Goal: Information Seeking & Learning: Learn about a topic

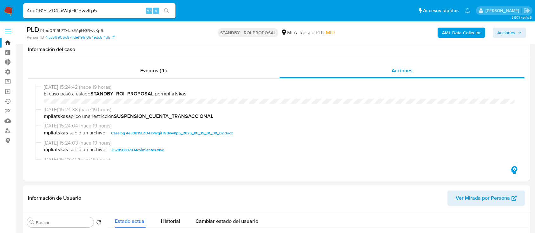
select select "10"
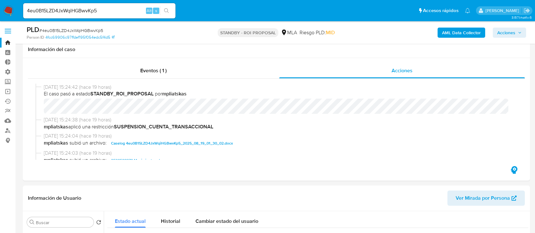
scroll to position [169, 0]
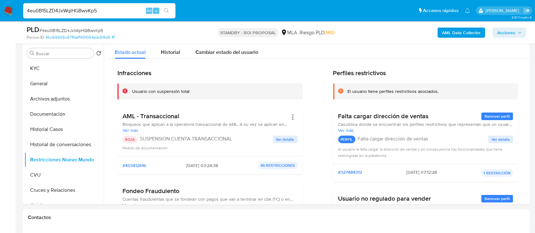
click at [129, 8] on input "4eu0B15LZD4JxWqiHGBwvKp5" at bounding box center [99, 11] width 152 height 8
paste input "lLDeMqiG6tZc1s4b4OfQPMDG"
type input "lLDeMqiG6tZc1s4b4OfQPMDG"
click at [168, 10] on icon "search-icon" at bounding box center [166, 10] width 5 height 5
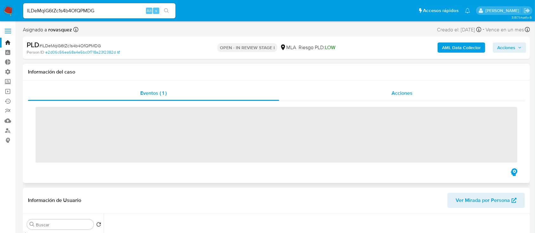
click at [386, 90] on div "Acciones" at bounding box center [402, 93] width 246 height 15
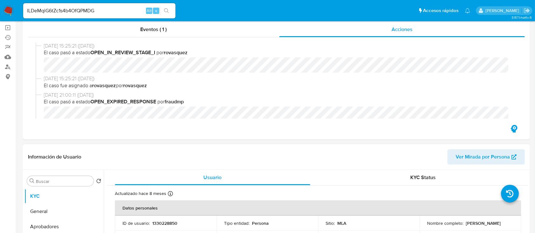
select select "10"
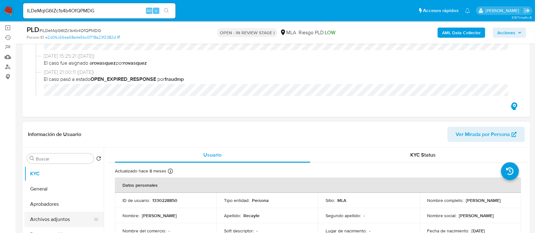
scroll to position [127, 0]
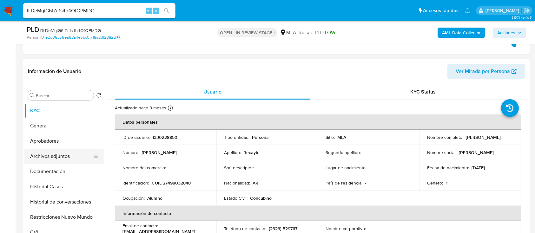
click at [47, 159] on button "Archivos adjuntos" at bounding box center [61, 156] width 74 height 15
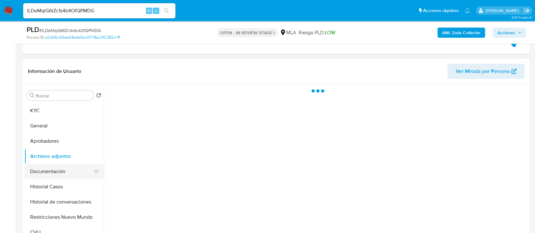
click at [56, 169] on button "Documentación" at bounding box center [61, 171] width 74 height 15
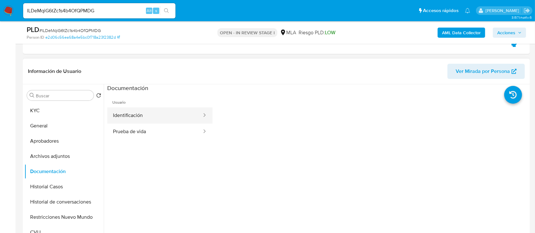
click at [128, 117] on button "Identificación" at bounding box center [154, 116] width 95 height 16
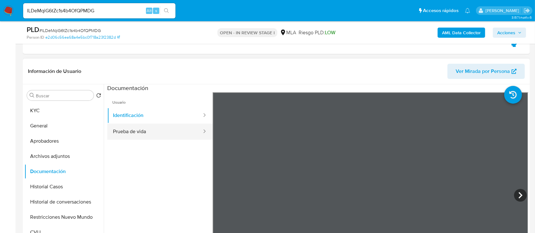
click at [128, 128] on button "Prueba de vida" at bounding box center [154, 132] width 95 height 16
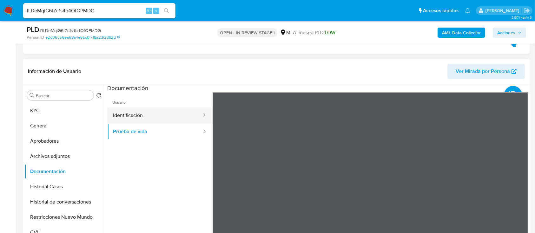
click at [161, 118] on button "Identificación" at bounding box center [154, 116] width 95 height 16
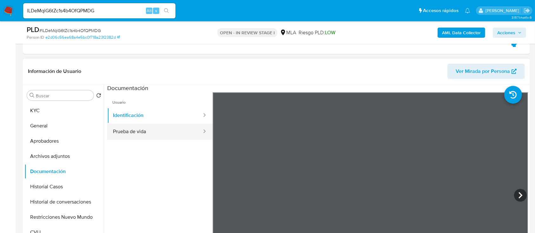
click at [160, 130] on button "Prueba de vida" at bounding box center [154, 132] width 95 height 16
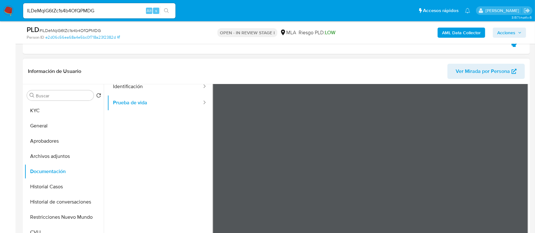
scroll to position [42, 0]
click at [74, 150] on button "Archivos adjuntos" at bounding box center [61, 156] width 74 height 15
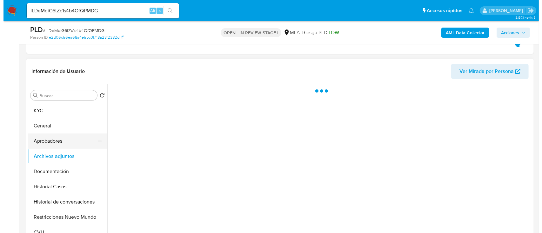
scroll to position [0, 0]
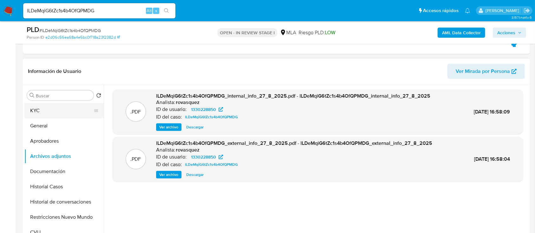
drag, startPoint x: 62, startPoint y: 107, endPoint x: 69, endPoint y: 109, distance: 6.8
click at [63, 107] on button "KYC" at bounding box center [61, 110] width 74 height 15
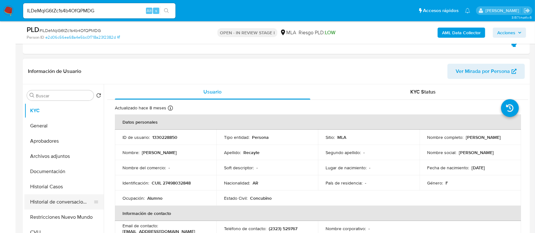
click at [45, 202] on button "Historial de conversaciones" at bounding box center [61, 202] width 74 height 15
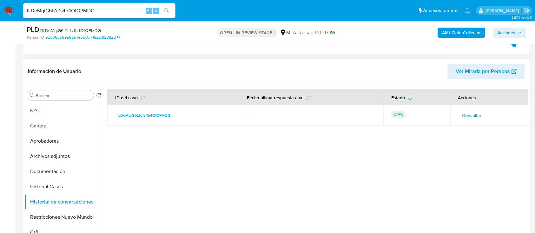
click at [472, 121] on td "Consultar" at bounding box center [490, 115] width 78 height 20
click at [472, 115] on span "Consultar" at bounding box center [472, 115] width 19 height 9
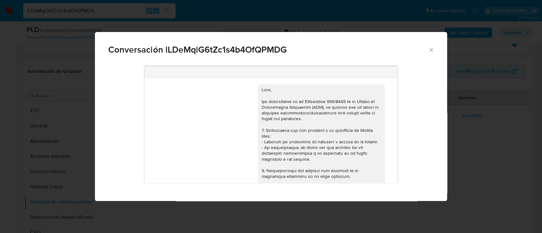
click at [48, 156] on div "Conversación lLDeMqiG6tZc1s4b4OfQPMDG 17/07/2025 20:11:24 Hola, Esperamos que t…" at bounding box center [271, 116] width 542 height 233
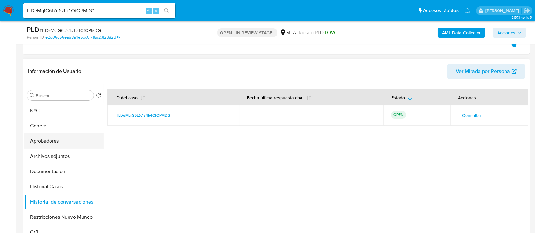
click at [54, 143] on button "Aprobadores" at bounding box center [61, 141] width 74 height 15
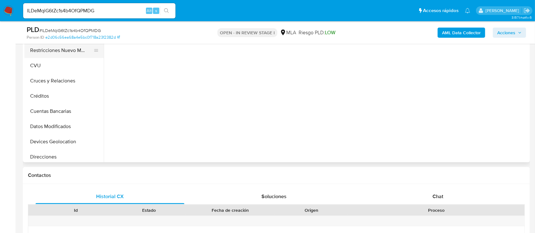
scroll to position [42, 0]
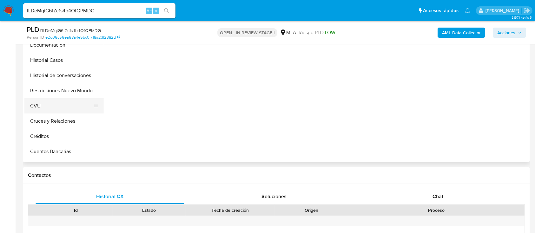
click at [58, 105] on button "CVU" at bounding box center [61, 105] width 74 height 15
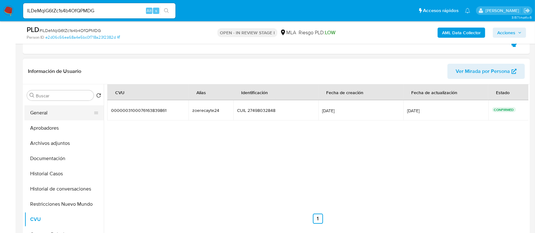
scroll to position [0, 0]
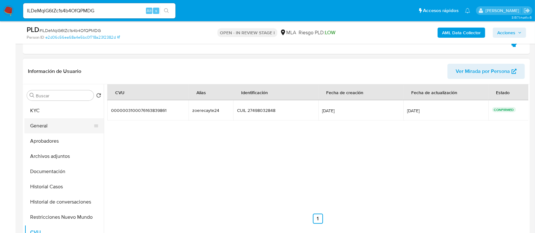
click at [59, 125] on button "General" at bounding box center [61, 125] width 74 height 15
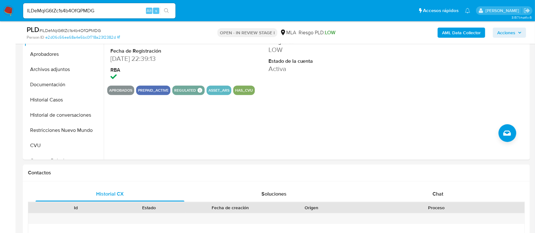
scroll to position [93, 0]
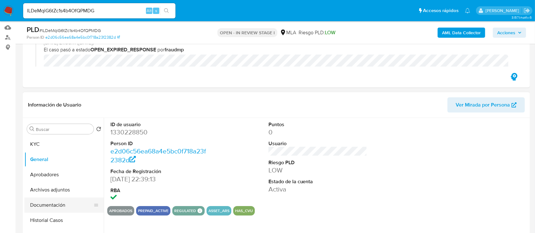
click at [51, 204] on button "Documentación" at bounding box center [61, 205] width 74 height 15
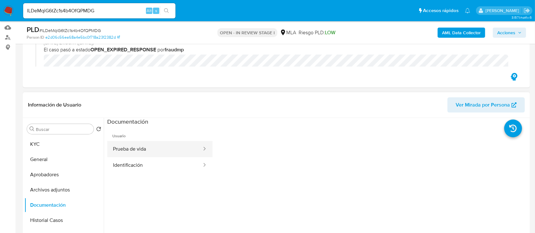
click at [144, 148] on button "Prueba de vida" at bounding box center [154, 149] width 95 height 16
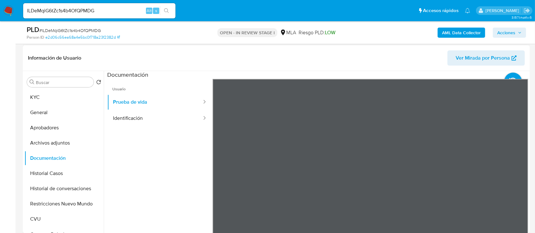
scroll to position [178, 0]
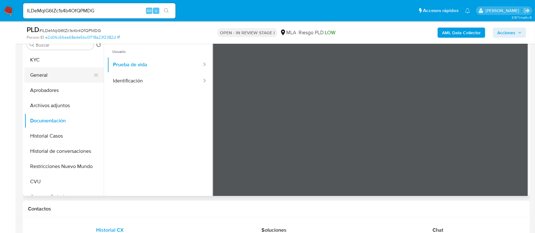
drag, startPoint x: 42, startPoint y: 59, endPoint x: 46, endPoint y: 75, distance: 16.4
click at [42, 59] on button "KYC" at bounding box center [63, 59] width 79 height 15
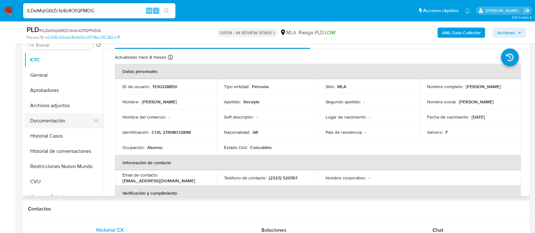
click at [58, 118] on button "Documentación" at bounding box center [61, 120] width 74 height 15
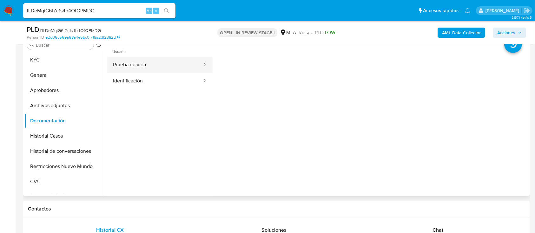
click at [166, 60] on button "Prueba de vida" at bounding box center [154, 65] width 95 height 16
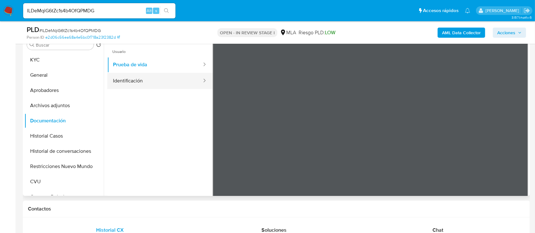
click at [164, 82] on button "Identificación" at bounding box center [154, 81] width 95 height 16
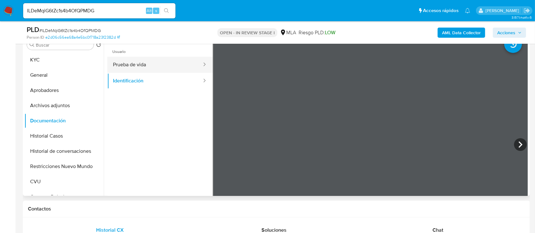
click at [168, 65] on button "Prueba de vida" at bounding box center [154, 65] width 95 height 16
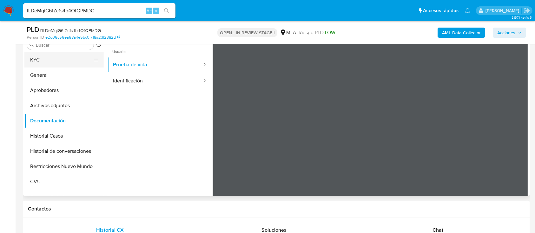
drag, startPoint x: 58, startPoint y: 59, endPoint x: 61, endPoint y: 61, distance: 3.7
click at [58, 59] on button "KYC" at bounding box center [61, 59] width 74 height 15
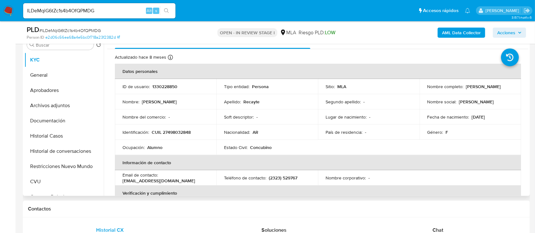
drag, startPoint x: 510, startPoint y: 87, endPoint x: 466, endPoint y: 88, distance: 44.8
click at [466, 88] on div "Nombre completo : Zoe Martina Recayte" at bounding box center [470, 87] width 86 height 6
click at [56, 117] on button "Documentación" at bounding box center [61, 120] width 74 height 15
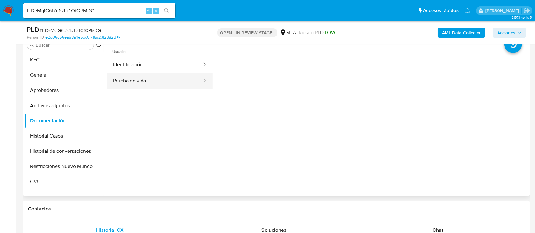
click at [163, 81] on button "Prueba de vida" at bounding box center [154, 81] width 95 height 16
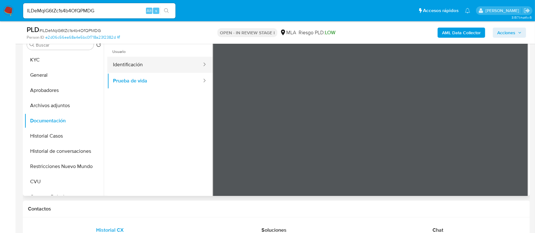
click at [150, 57] on button "Identificación" at bounding box center [154, 65] width 95 height 16
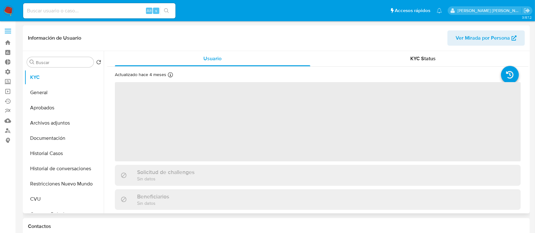
click at [57, 153] on button "Historial Casos" at bounding box center [63, 153] width 79 height 15
select select "10"
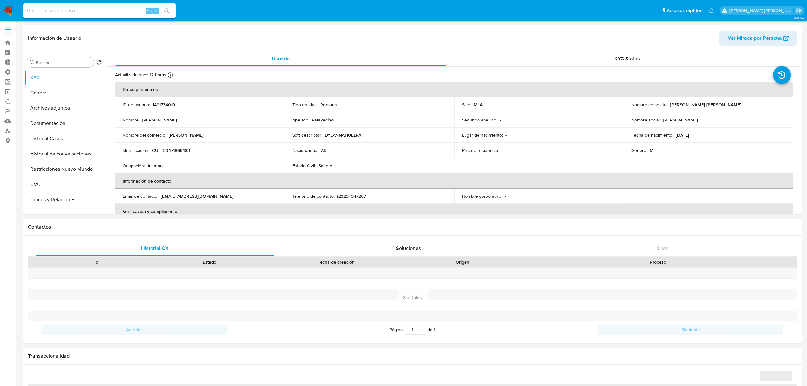
select select "10"
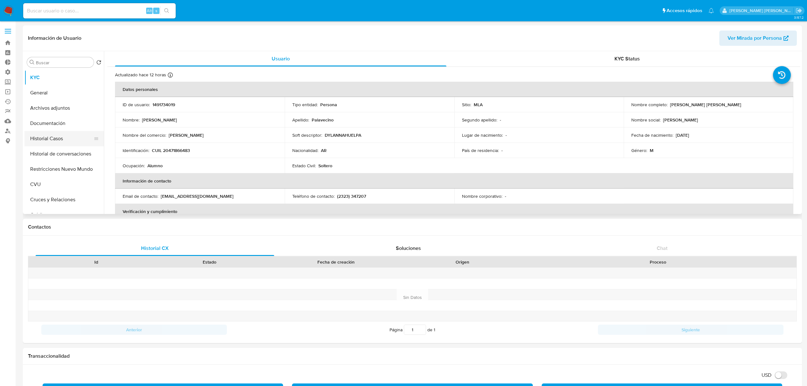
click at [66, 142] on button "Historial Casos" at bounding box center [61, 138] width 74 height 15
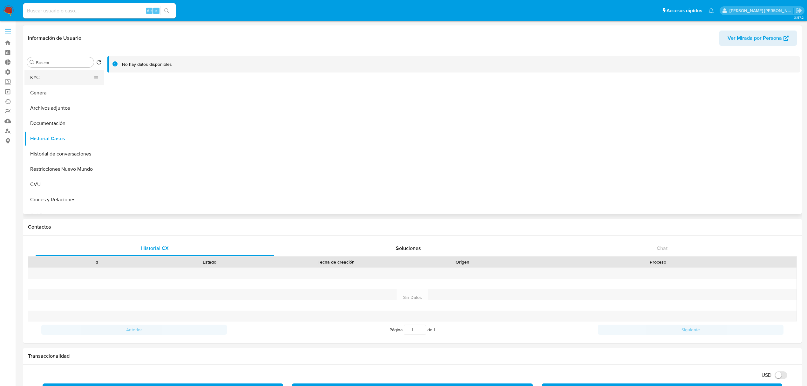
click at [63, 76] on button "KYC" at bounding box center [61, 77] width 74 height 15
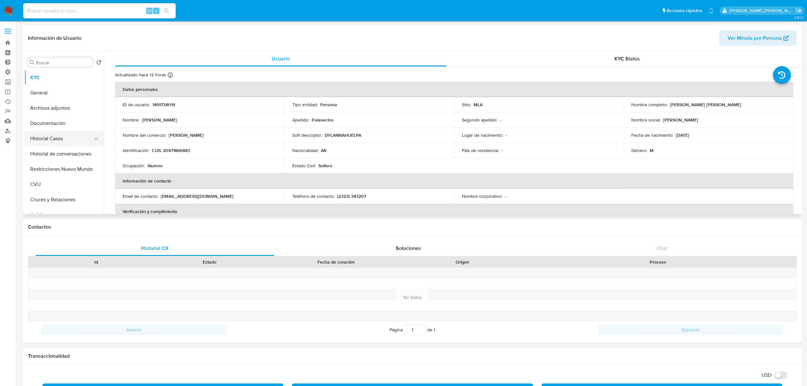
click at [54, 143] on button "Historial Casos" at bounding box center [61, 138] width 74 height 15
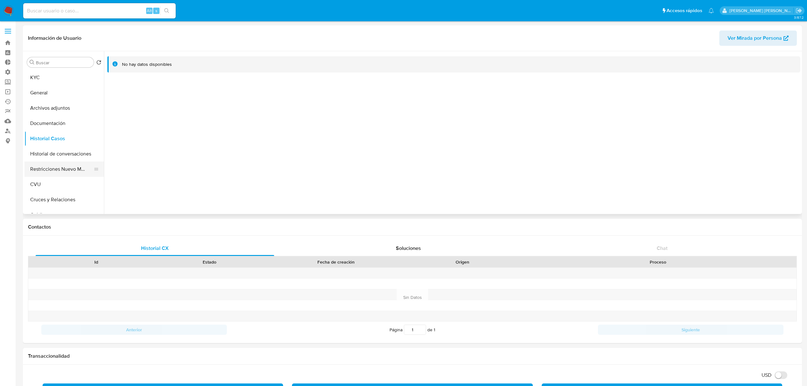
click at [63, 170] on button "Restricciones Nuevo Mundo" at bounding box center [61, 168] width 74 height 15
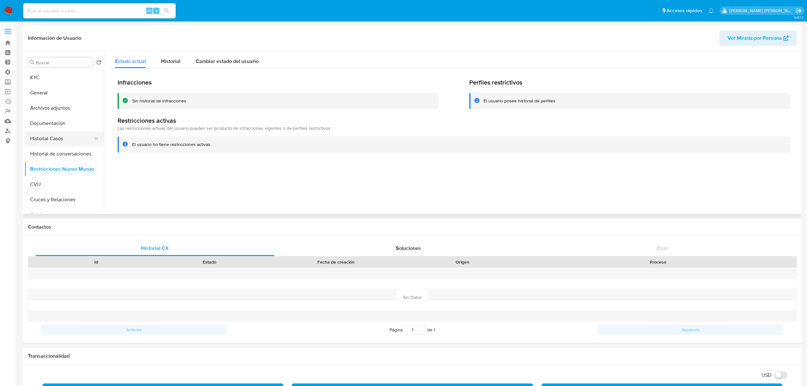
click at [46, 133] on button "Historial Casos" at bounding box center [61, 138] width 74 height 15
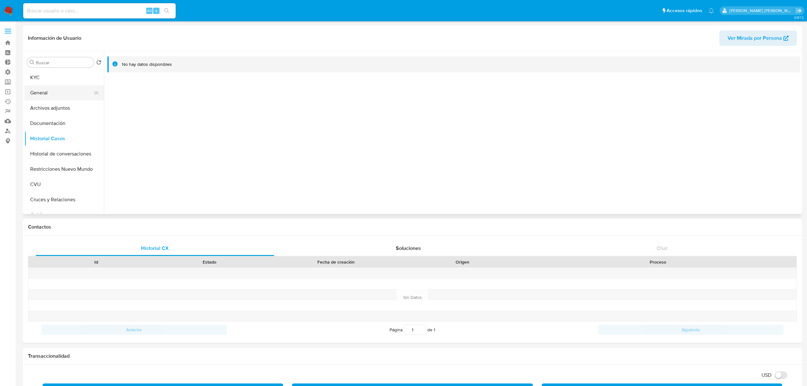
drag, startPoint x: 56, startPoint y: 87, endPoint x: 54, endPoint y: 79, distance: 7.9
click at [55, 87] on button "General" at bounding box center [63, 92] width 79 height 15
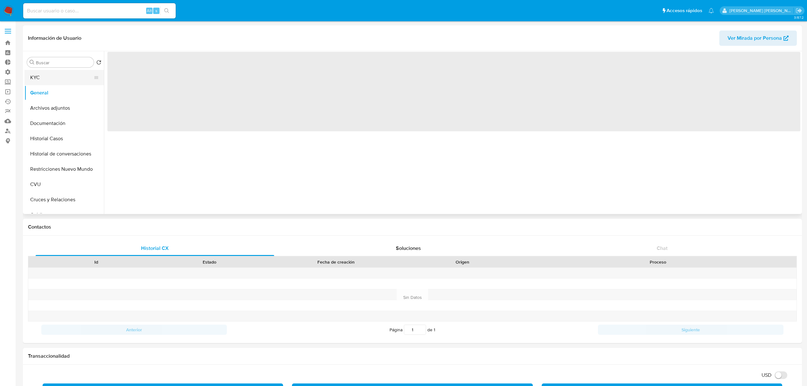
click at [54, 79] on button "KYC" at bounding box center [61, 77] width 74 height 15
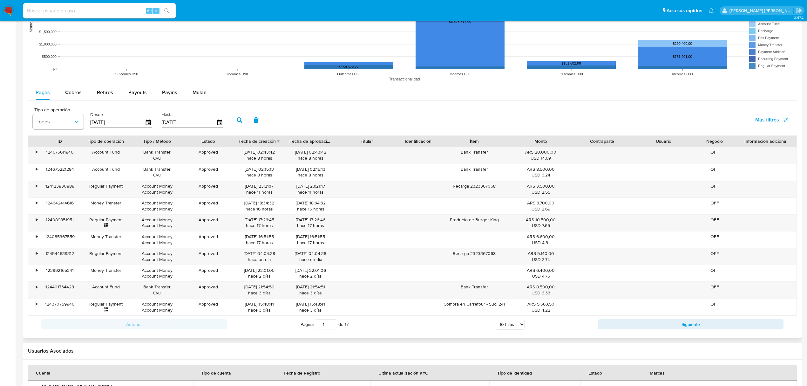
scroll to position [462, 0]
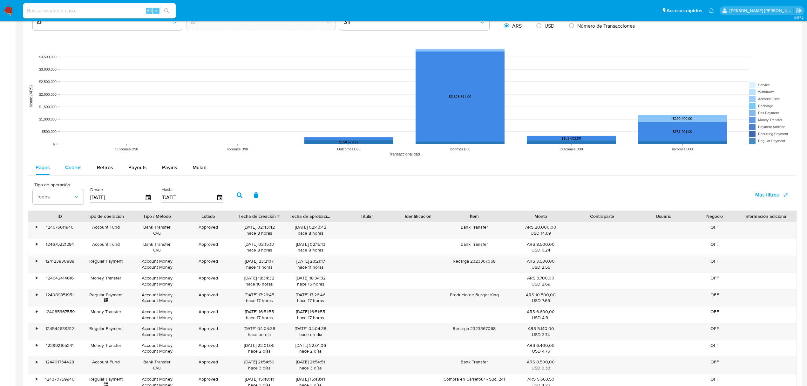
click at [74, 168] on span "Cobros" at bounding box center [73, 167] width 17 height 7
select select "10"
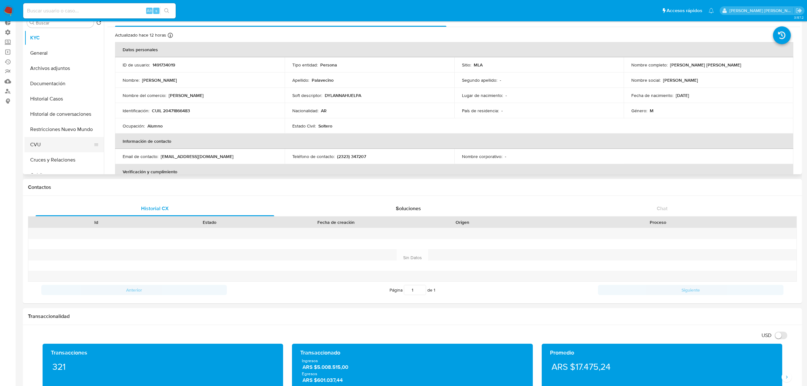
scroll to position [38, 0]
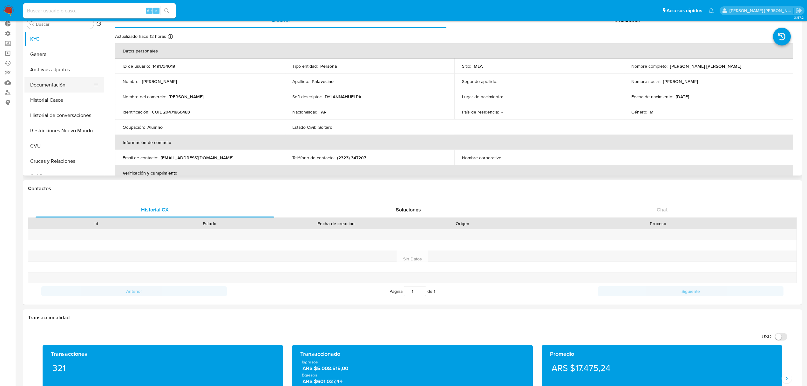
click at [65, 87] on button "Documentación" at bounding box center [61, 84] width 74 height 15
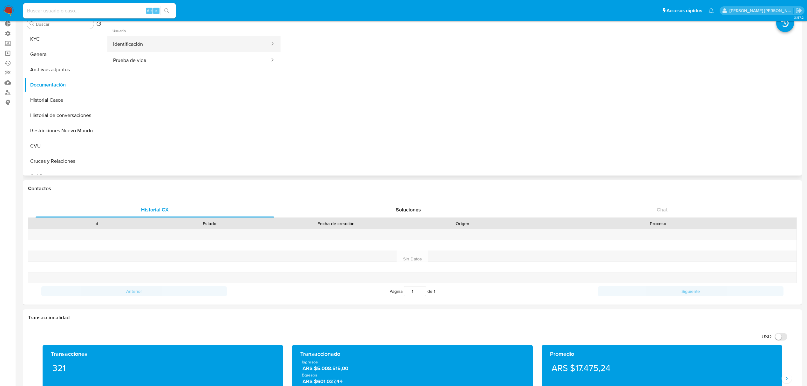
click at [195, 37] on button "Identificación" at bounding box center [188, 44] width 163 height 16
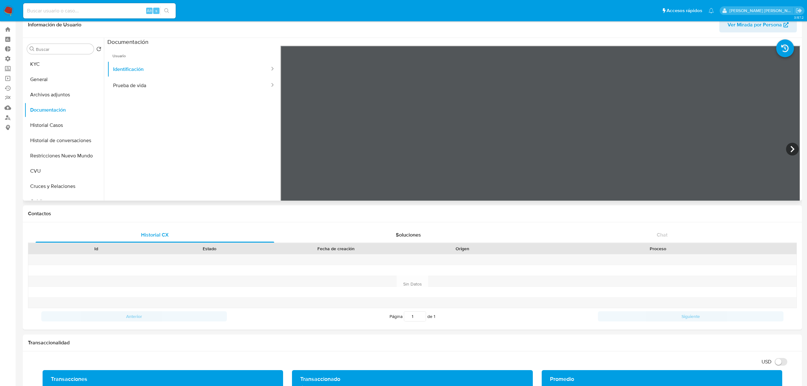
scroll to position [0, 0]
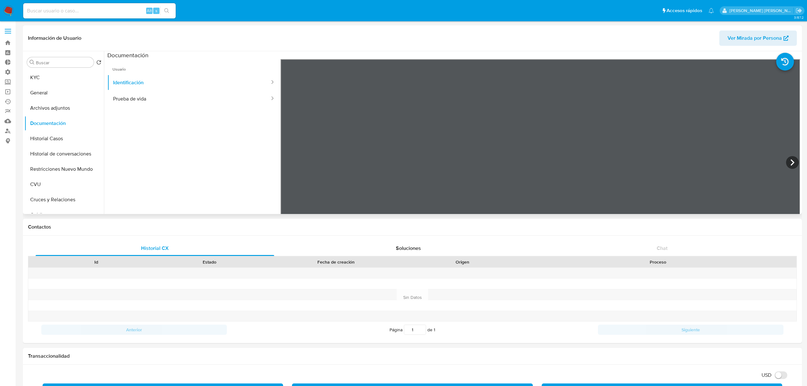
click at [191, 107] on ul "Usuario Identificación Prueba de vida" at bounding box center [193, 150] width 173 height 183
click at [198, 97] on button "Prueba de vida" at bounding box center [188, 99] width 163 height 16
click at [60, 82] on button "KYC" at bounding box center [61, 77] width 74 height 15
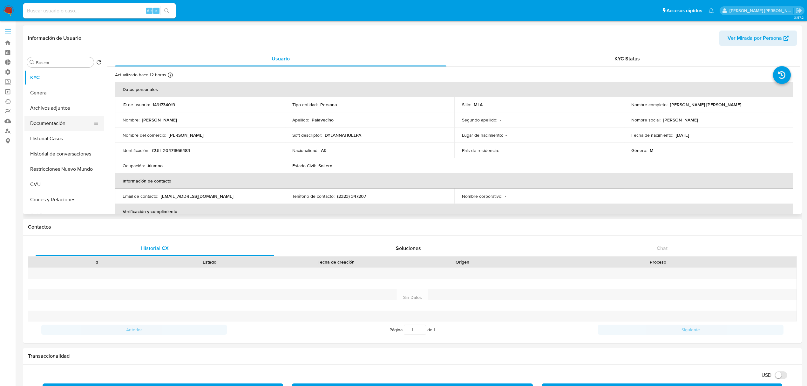
click at [66, 119] on button "Documentación" at bounding box center [61, 123] width 74 height 15
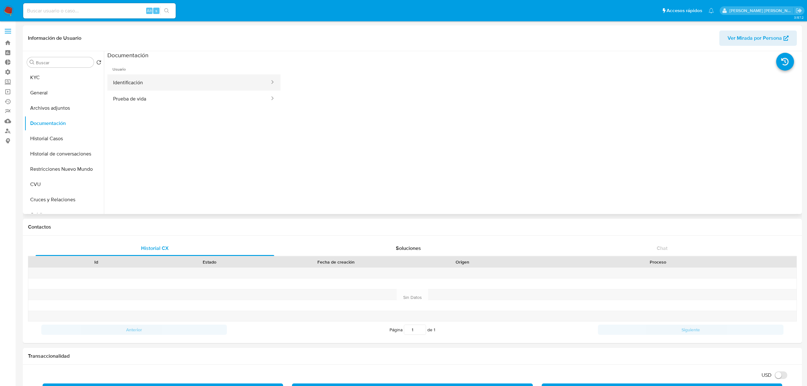
click at [151, 82] on button "Identificación" at bounding box center [188, 82] width 163 height 16
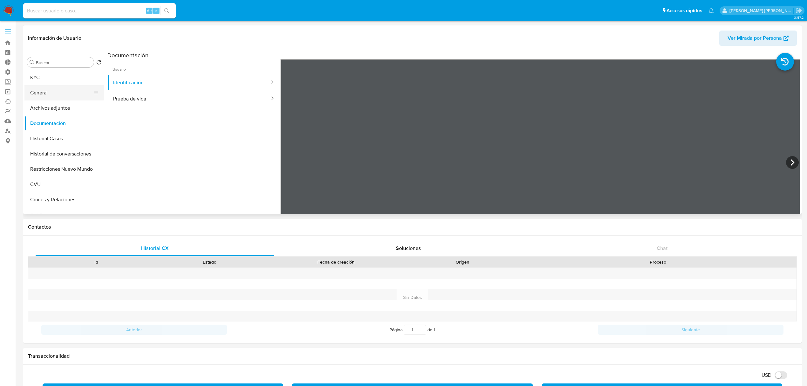
click at [52, 90] on button "General" at bounding box center [61, 92] width 74 height 15
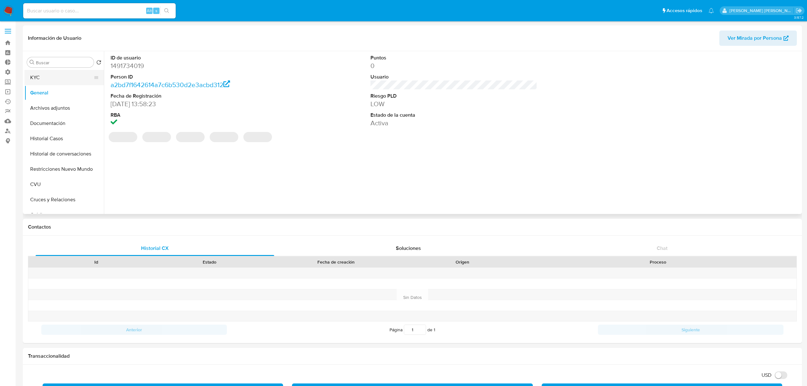
click at [54, 81] on button "KYC" at bounding box center [61, 77] width 74 height 15
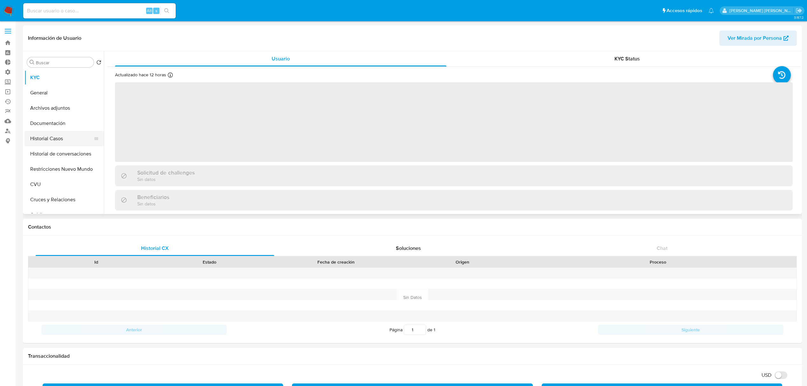
click at [82, 142] on button "Historial Casos" at bounding box center [61, 138] width 74 height 15
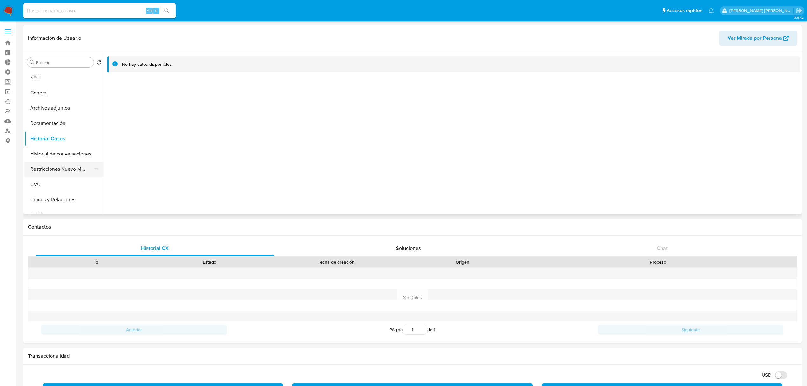
click at [77, 171] on button "Restricciones Nuevo Mundo" at bounding box center [61, 168] width 74 height 15
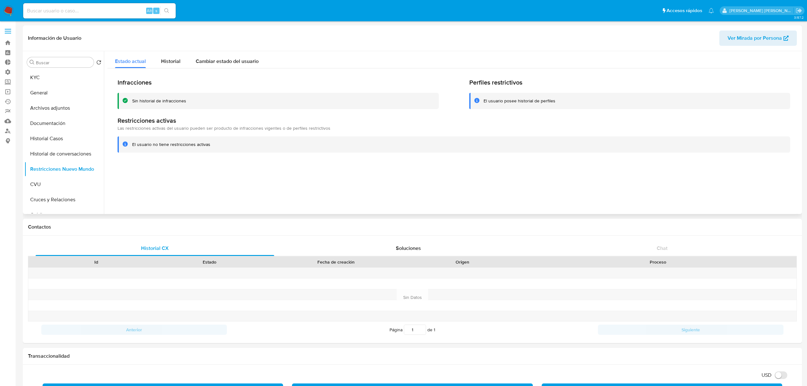
click at [375, 65] on div "Estado actual Historial Cambiar estado del usuario" at bounding box center [453, 59] width 693 height 17
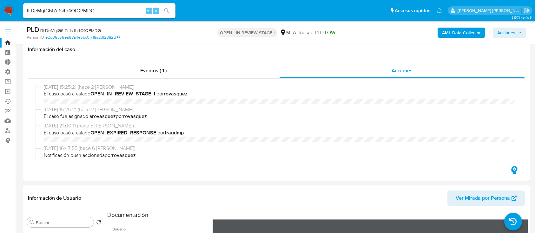
select select "10"
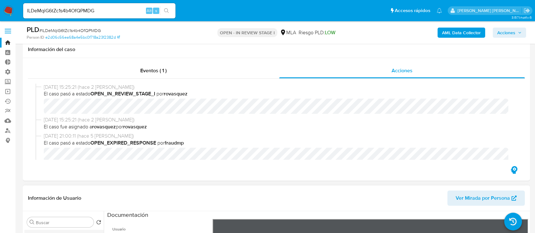
scroll to position [178, 0]
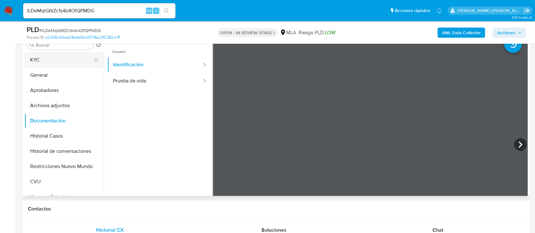
click at [64, 62] on button "KYC" at bounding box center [61, 59] width 74 height 15
